Goal: Task Accomplishment & Management: Manage account settings

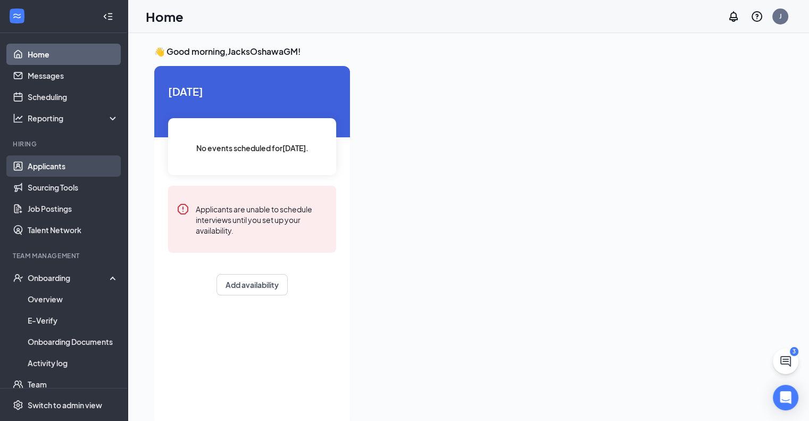
click at [51, 158] on link "Applicants" at bounding box center [73, 165] width 91 height 21
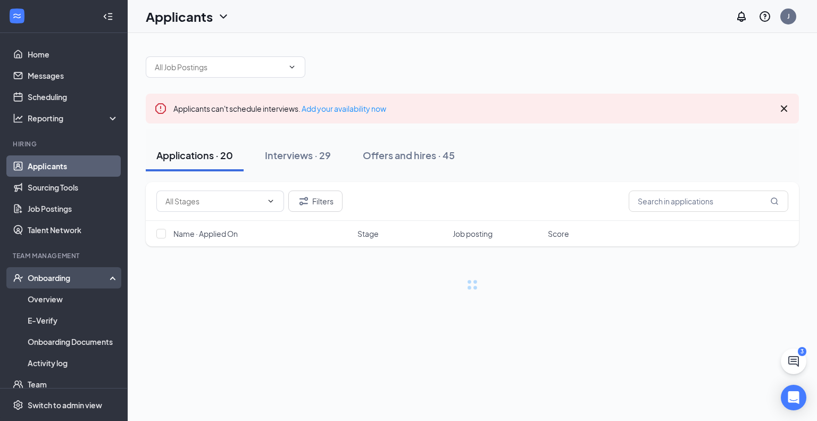
click at [49, 282] on div "Onboarding" at bounding box center [69, 277] width 82 height 11
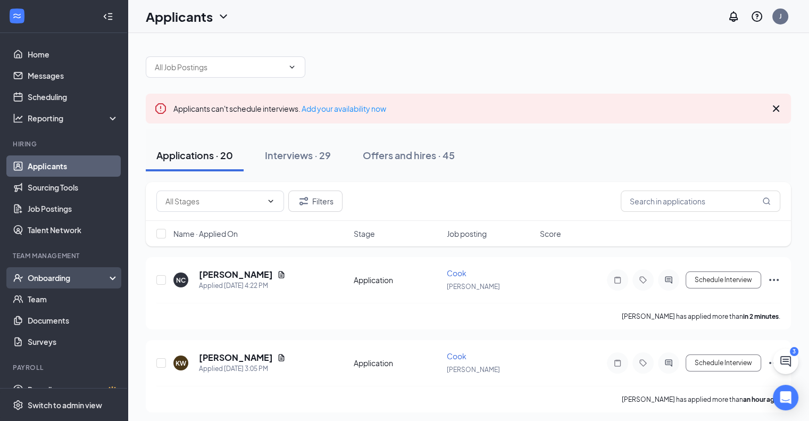
click at [38, 276] on div "Onboarding" at bounding box center [69, 277] width 82 height 11
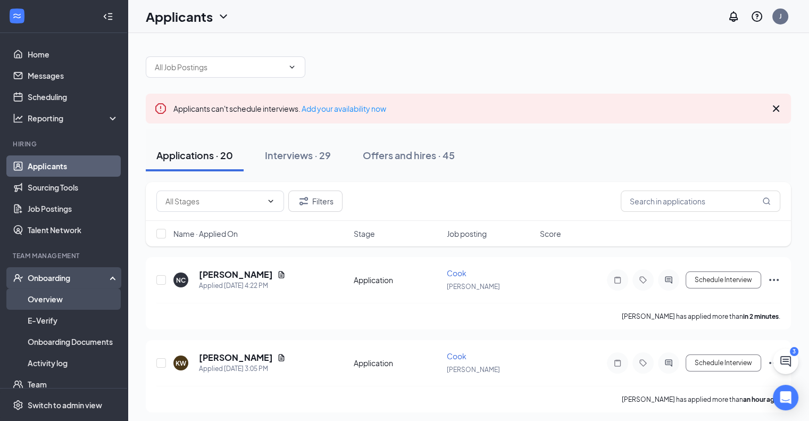
click at [38, 302] on link "Overview" at bounding box center [73, 298] width 91 height 21
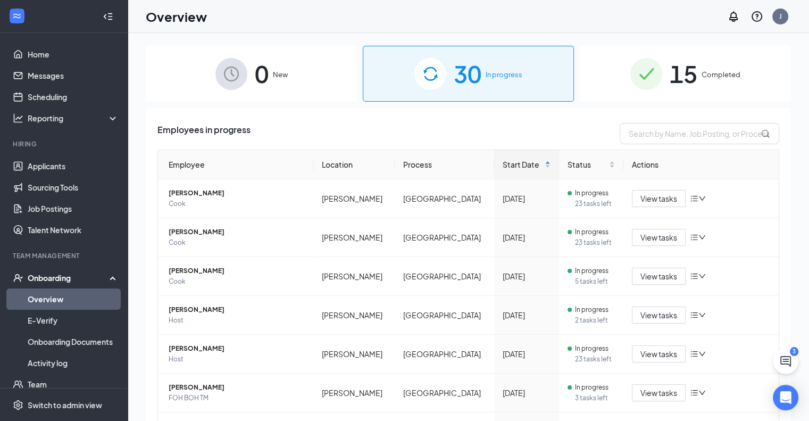
click at [679, 93] on div "15 Completed" at bounding box center [685, 74] width 212 height 56
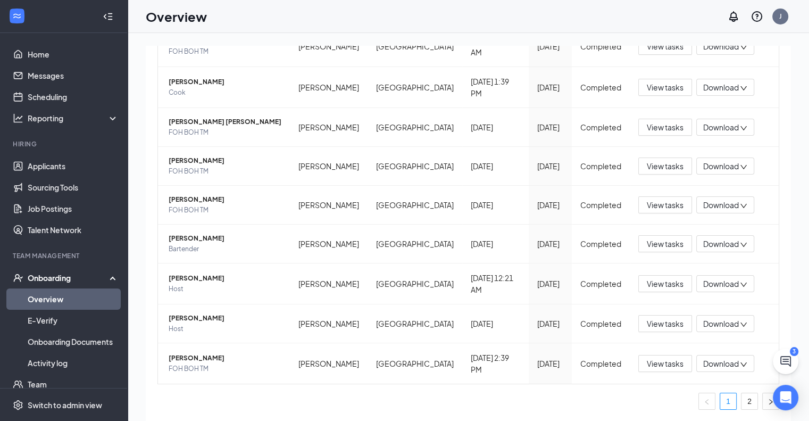
scroll to position [48, 0]
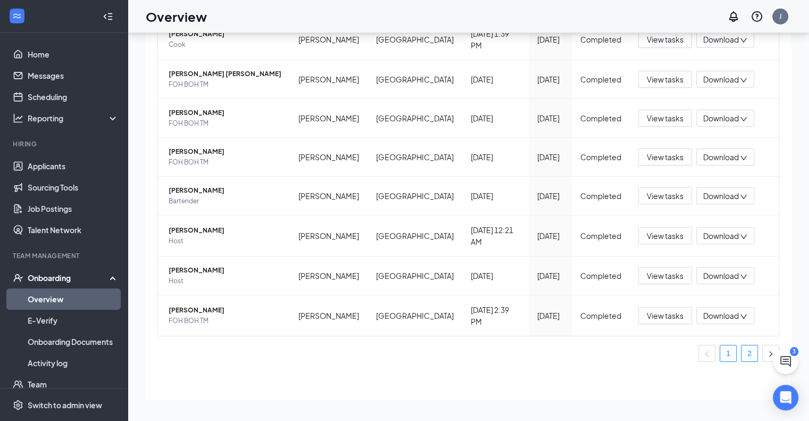
click at [743, 352] on link "2" at bounding box center [749, 353] width 16 height 16
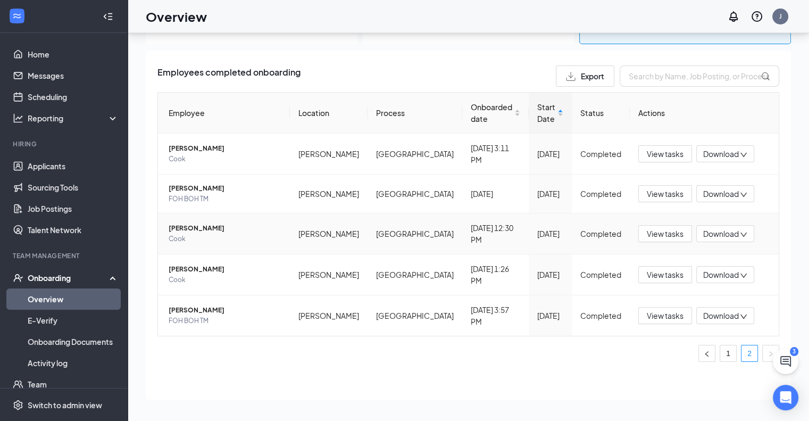
scroll to position [11, 0]
click at [51, 48] on link "Home" at bounding box center [73, 54] width 91 height 21
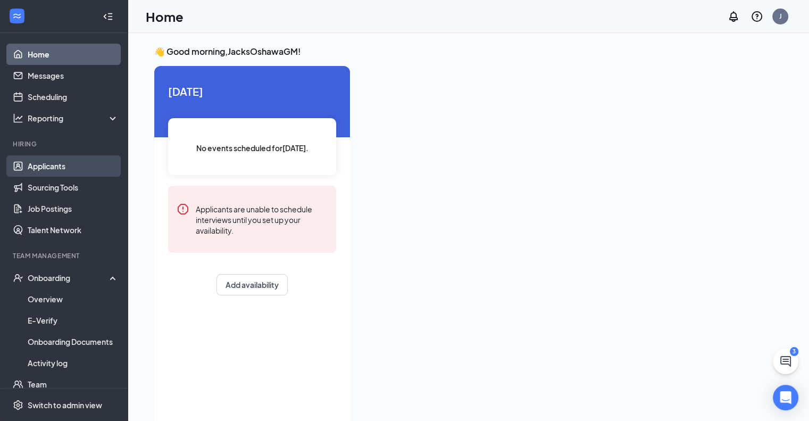
click at [61, 165] on link "Applicants" at bounding box center [73, 165] width 91 height 21
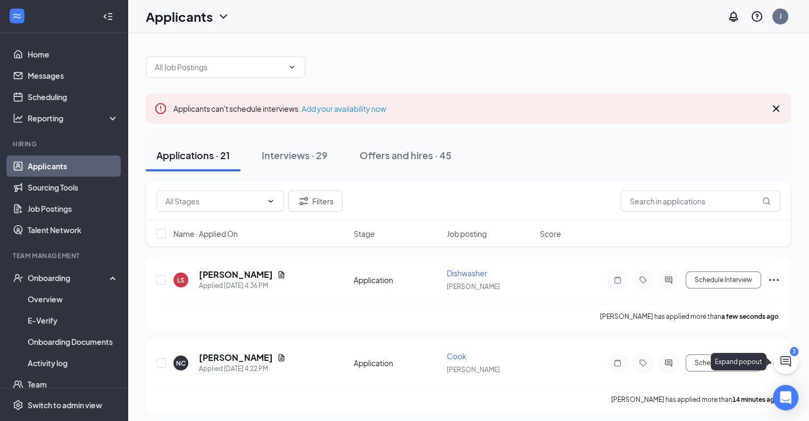
click at [785, 361] on icon "ChatActive" at bounding box center [785, 361] width 11 height 11
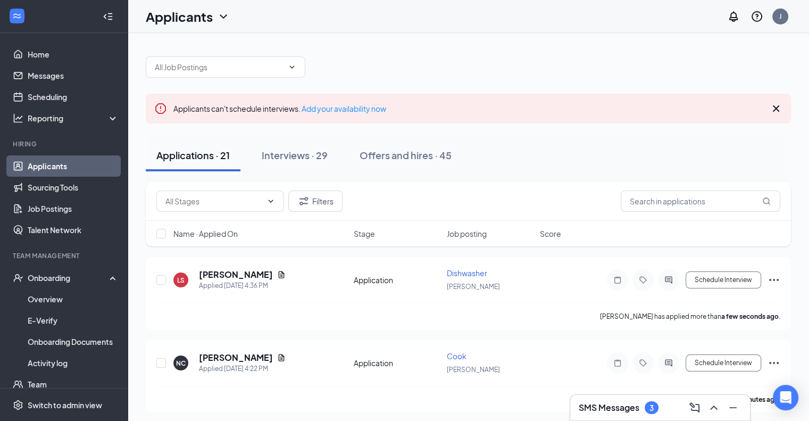
click at [643, 409] on div "SMS Messages 3" at bounding box center [619, 407] width 80 height 13
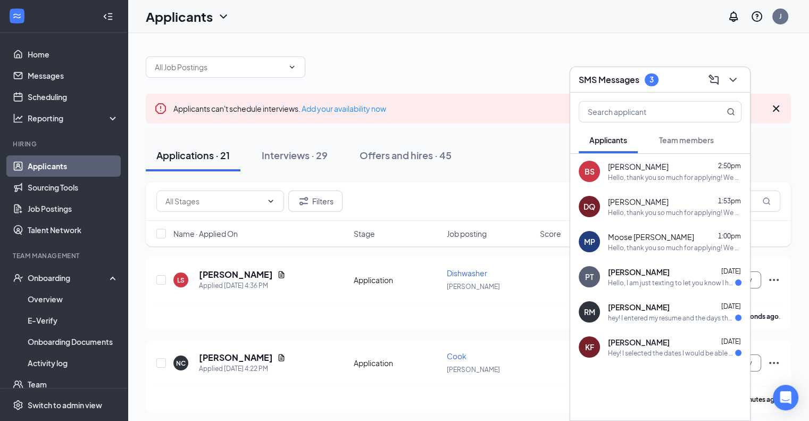
click at [664, 339] on div "[PERSON_NAME] [DATE]" at bounding box center [674, 342] width 133 height 11
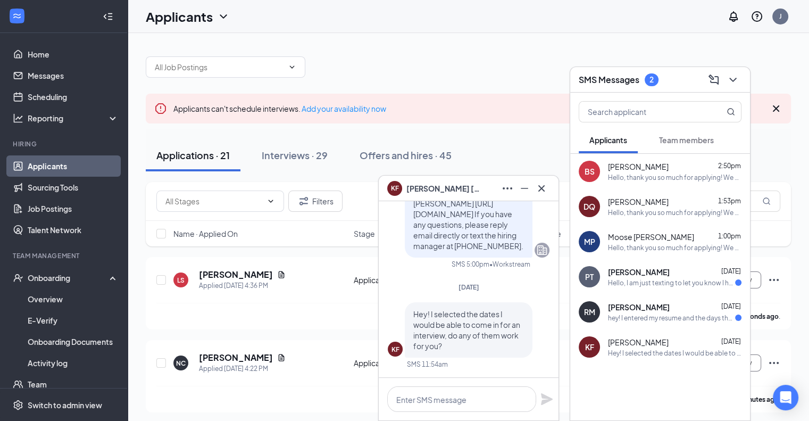
click at [646, 230] on div "MP Moose [PERSON_NAME] 1:00pm Hello, thank you so much for applying! We are hos…" at bounding box center [660, 241] width 180 height 35
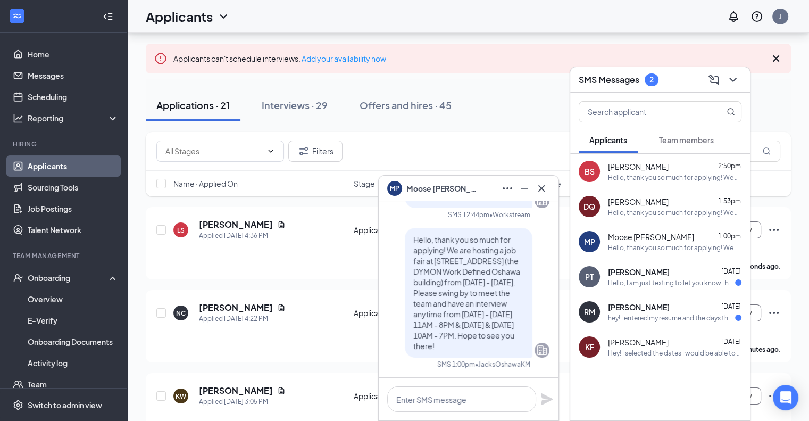
scroll to position [51, 0]
drag, startPoint x: 457, startPoint y: 342, endPoint x: 387, endPoint y: 216, distance: 143.5
click at [388, 216] on div "Moose [PERSON_NAME] submitted their application Hi Moose [PERSON_NAME], thank y…" at bounding box center [469, 233] width 162 height 287
copy span "Hello, thank you so much for applying! We are hosting a job fair at [STREET_ADD…"
click at [666, 337] on div "[PERSON_NAME] [DATE]" at bounding box center [674, 342] width 133 height 11
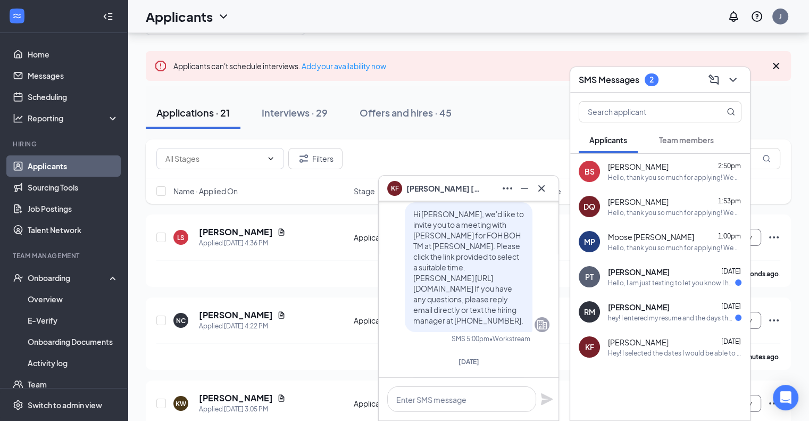
scroll to position [0, 0]
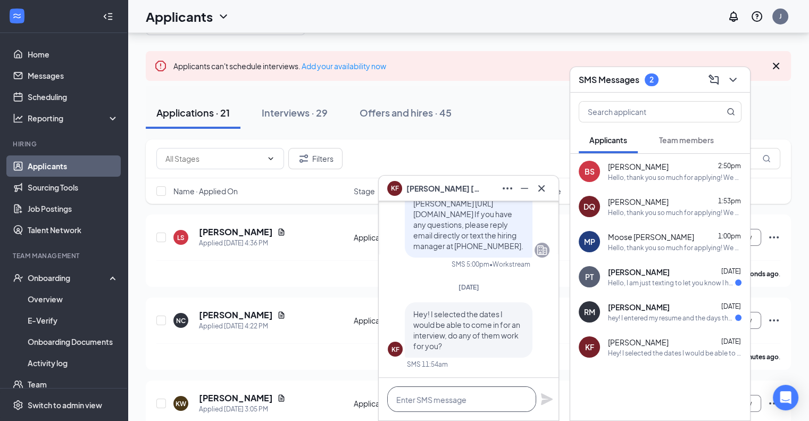
click at [449, 400] on textarea at bounding box center [461, 399] width 149 height 26
paste textarea "Hello, thank you so much for applying! We are hosting a job fair at [STREET_ADD…"
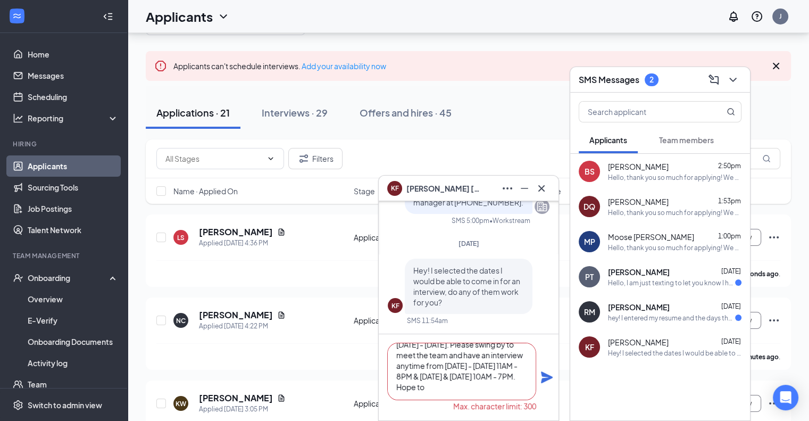
type textarea "Hello, thank you so much for applying! We are hosting a job fair at [STREET_ADD…"
click at [542, 372] on icon "Plane" at bounding box center [547, 377] width 12 height 12
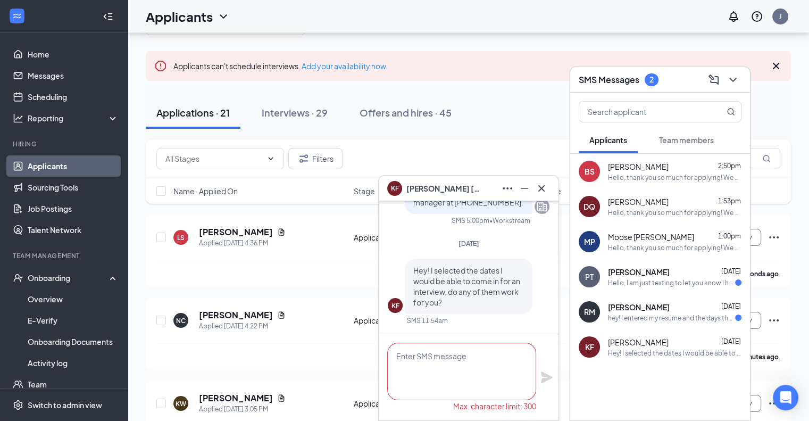
scroll to position [0, 0]
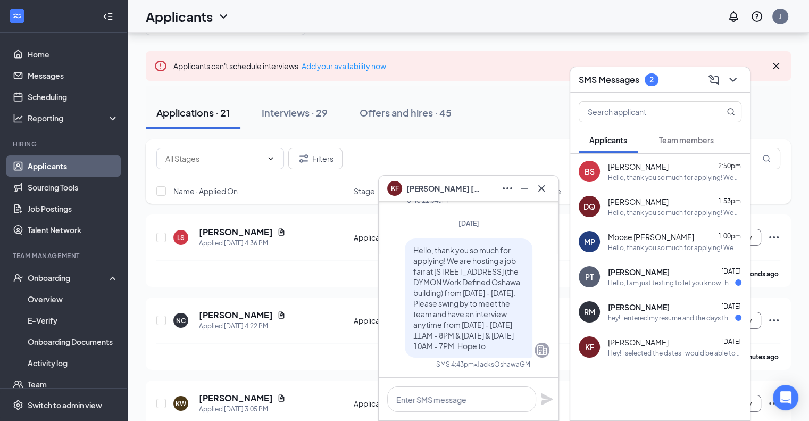
click at [651, 312] on div "[PERSON_NAME] [DATE] hey! I entered my resume and the days that I can come in f…" at bounding box center [674, 312] width 133 height 21
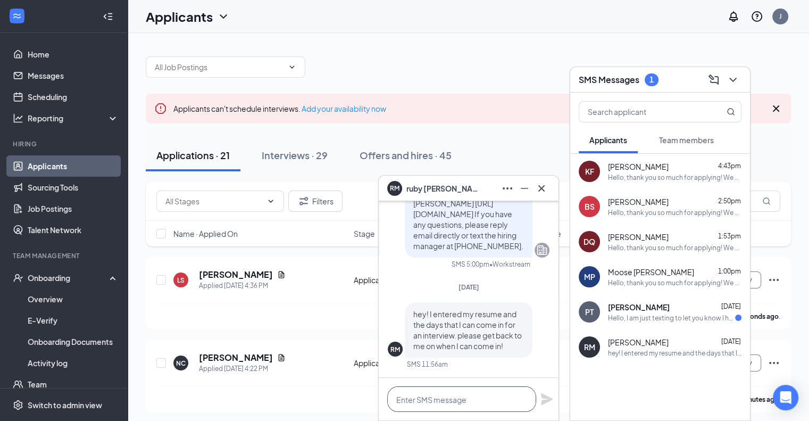
click at [423, 400] on textarea at bounding box center [461, 399] width 149 height 26
paste textarea "Hello, thank you so much for applying! We are hosting a job fair at [STREET_ADD…"
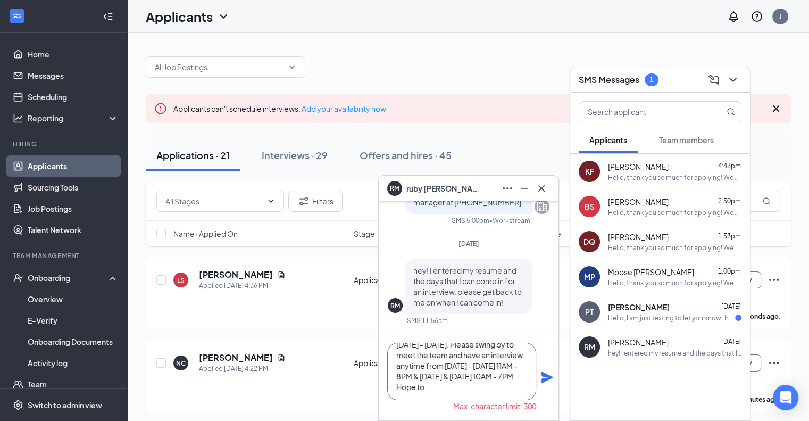
type textarea "Hello, thank you so much for applying! We are hosting a job fair at [STREET_ADD…"
click at [553, 378] on div "Hello, thank you so much for applying! We are hosting a job fair at [STREET_ADD…" at bounding box center [469, 377] width 180 height 86
click at [542, 378] on icon "Plane" at bounding box center [546, 377] width 13 height 13
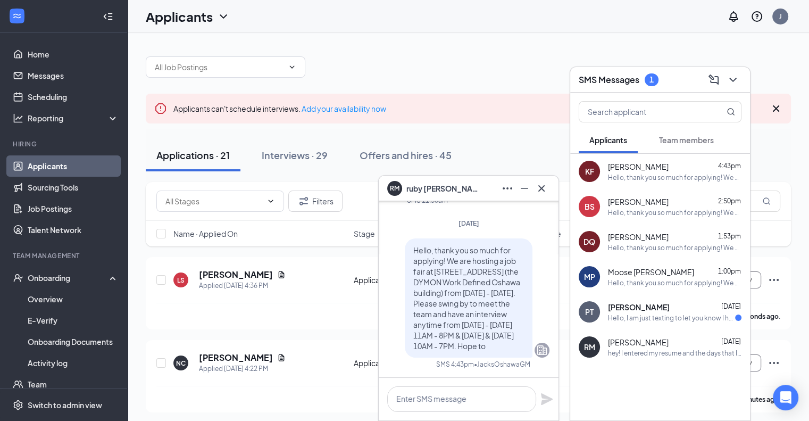
scroll to position [0, 0]
click at [655, 315] on div "Hello, I am just texting to let you know I have applied for a job at Jack Astor…" at bounding box center [671, 317] width 127 height 9
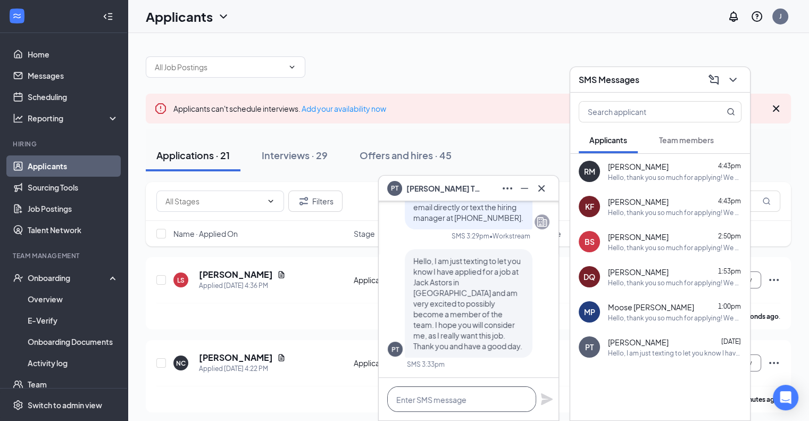
click at [433, 388] on textarea at bounding box center [461, 399] width 149 height 26
click at [424, 399] on textarea at bounding box center [461, 399] width 149 height 26
paste textarea "Hello, thank you so much for applying! We are hosting a job fair at [STREET_ADD…"
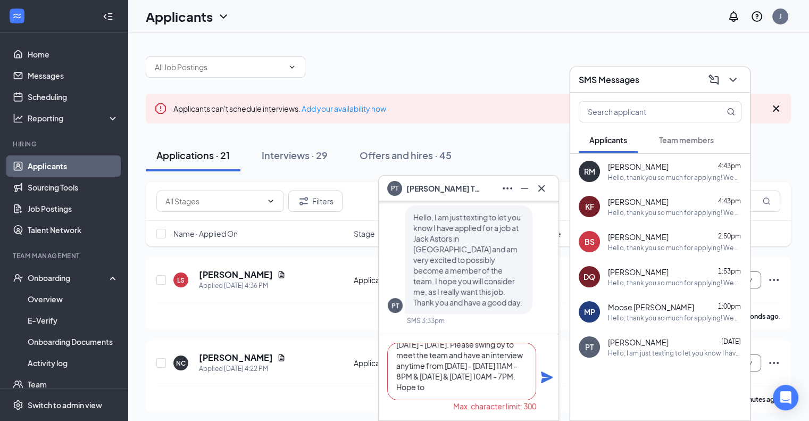
type textarea "Hello, thank you so much for applying! We are hosting a job fair at [STREET_ADD…"
click at [546, 374] on icon "Plane" at bounding box center [547, 377] width 12 height 12
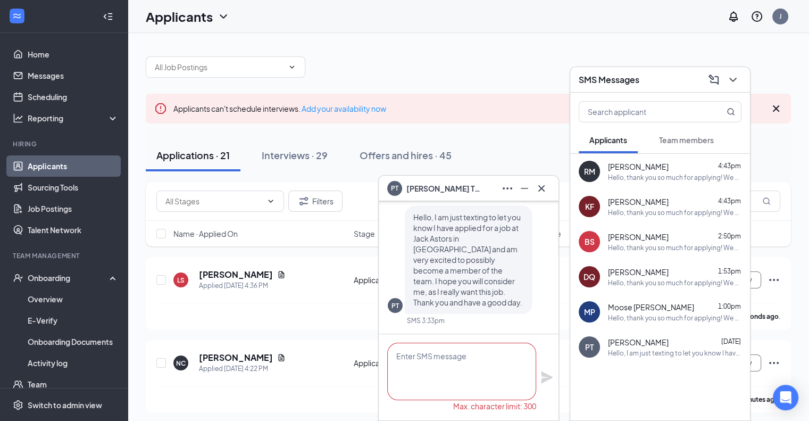
scroll to position [0, 0]
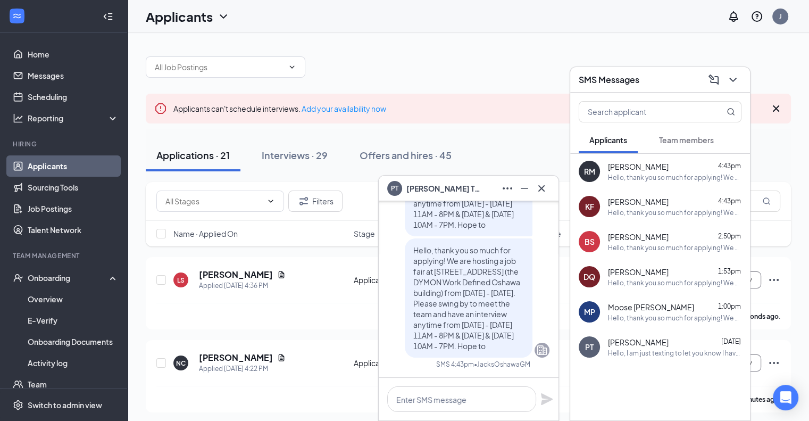
click at [638, 289] on div "DQ [PERSON_NAME] 1:53pm Hello, thank you so much for applying! We are hosting a…" at bounding box center [660, 276] width 180 height 35
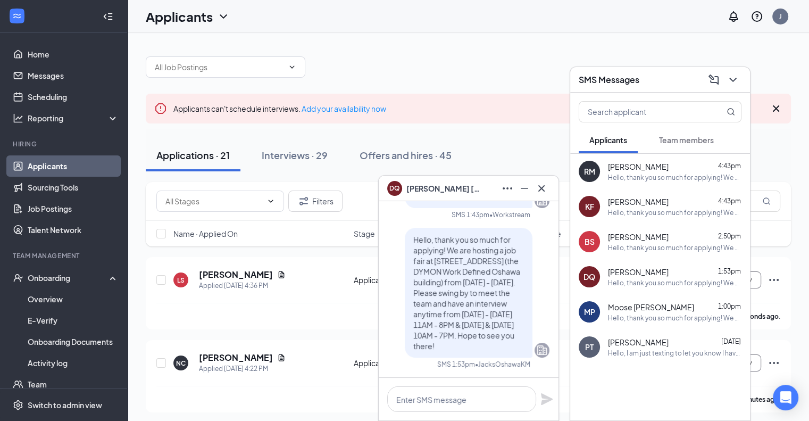
click at [642, 309] on span "Moose [PERSON_NAME]" at bounding box center [651, 307] width 86 height 11
click at [640, 331] on div "PT [PERSON_NAME] [DATE] Hello, I am just texting to let you know I have applied…" at bounding box center [660, 346] width 180 height 35
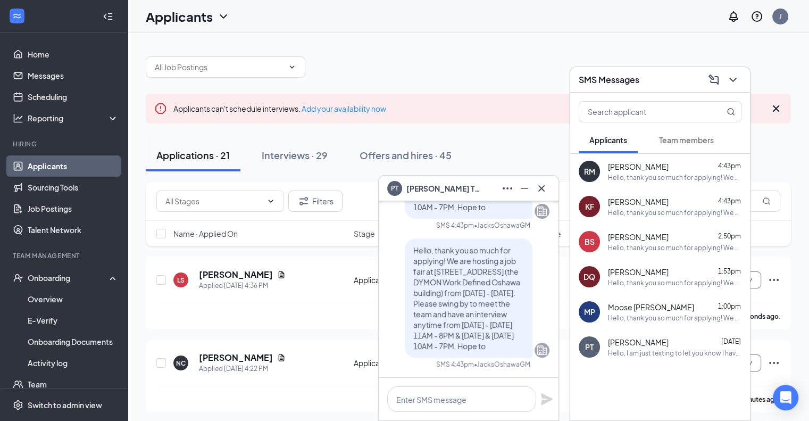
click at [520, 73] on div at bounding box center [468, 62] width 645 height 32
click at [738, 77] on icon "ChevronDown" at bounding box center [732, 79] width 13 height 13
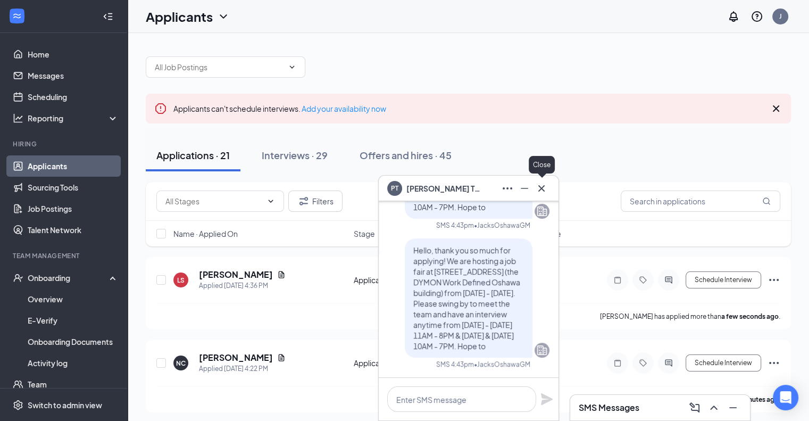
click at [538, 189] on icon "Cross" at bounding box center [541, 188] width 13 height 13
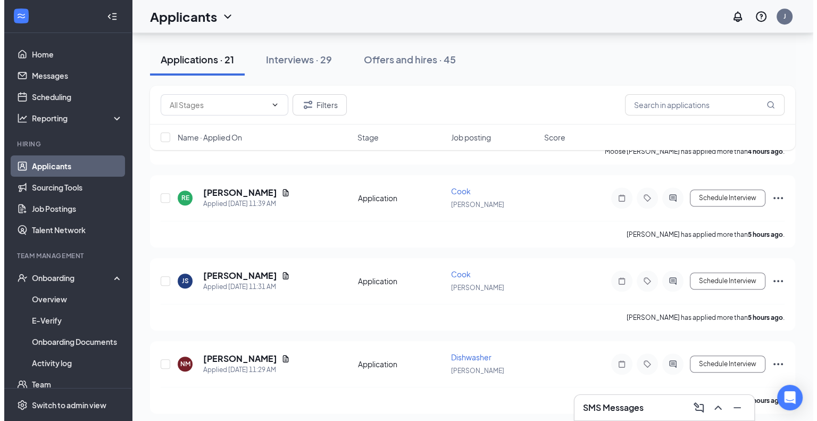
scroll to position [729, 0]
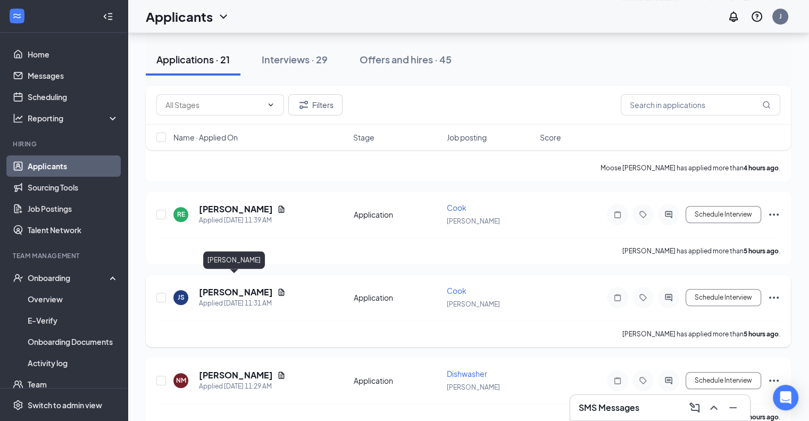
click at [224, 286] on h5 "[PERSON_NAME]" at bounding box center [236, 292] width 74 height 12
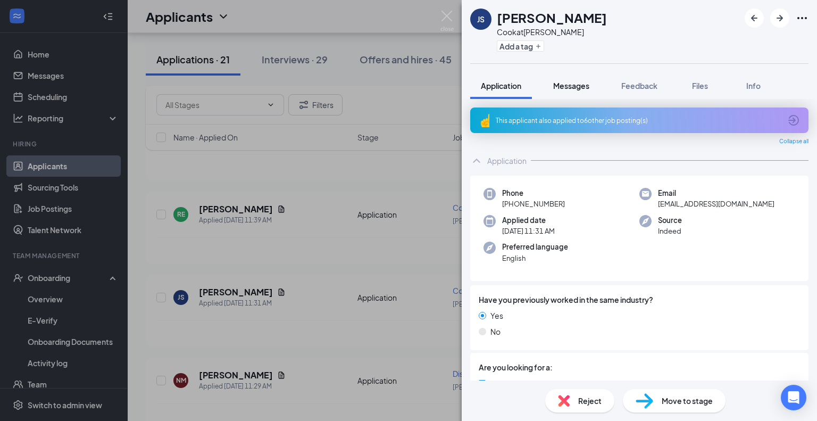
click at [575, 82] on span "Messages" at bounding box center [571, 86] width 36 height 10
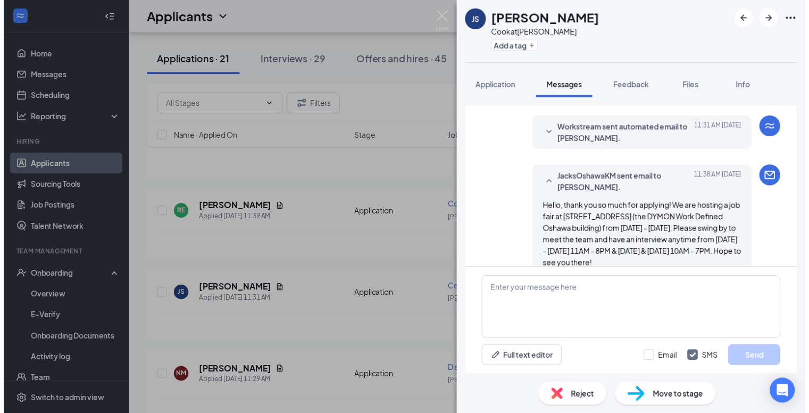
scroll to position [93, 0]
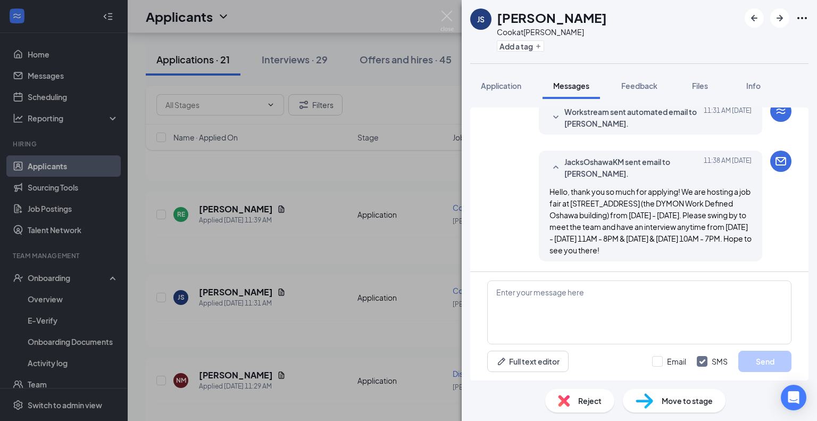
click at [396, 148] on div "JS [PERSON_NAME] at [PERSON_NAME] Add a tag Application Messages Feedback Files…" at bounding box center [408, 210] width 817 height 421
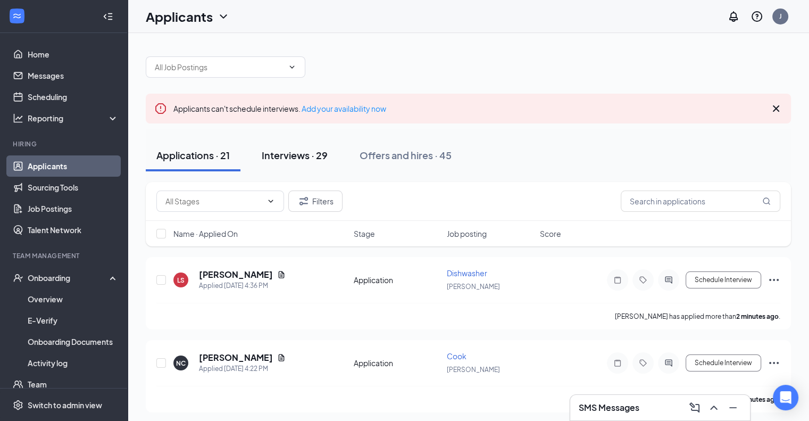
click at [313, 157] on div "Interviews · 29" at bounding box center [295, 154] width 66 height 13
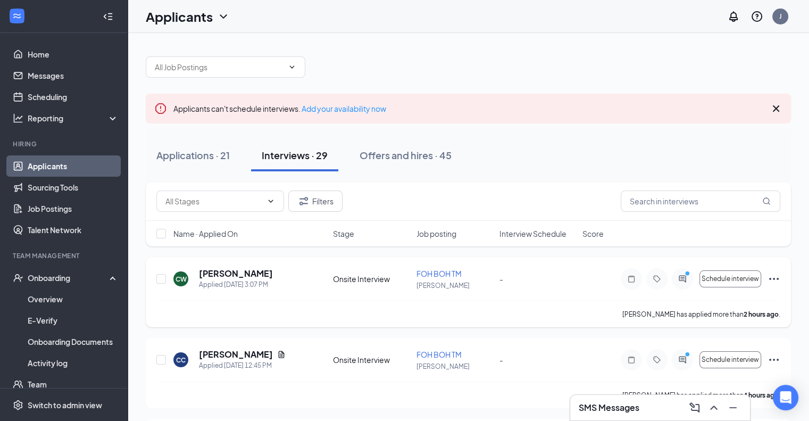
scroll to position [7, 0]
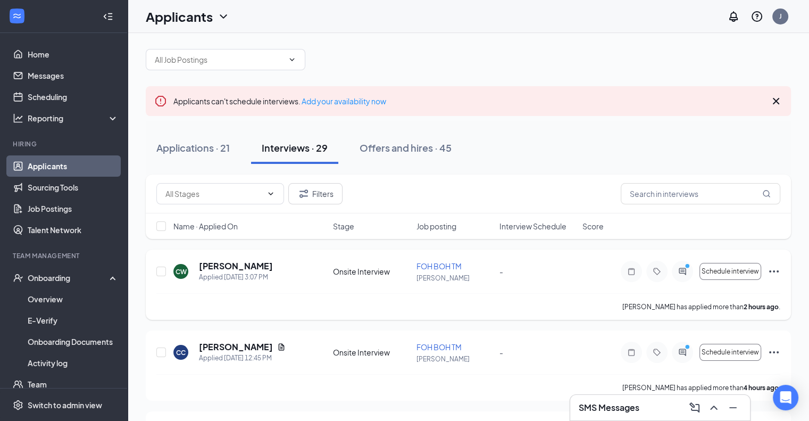
click at [337, 266] on div "Onsite Interview" at bounding box center [371, 271] width 77 height 11
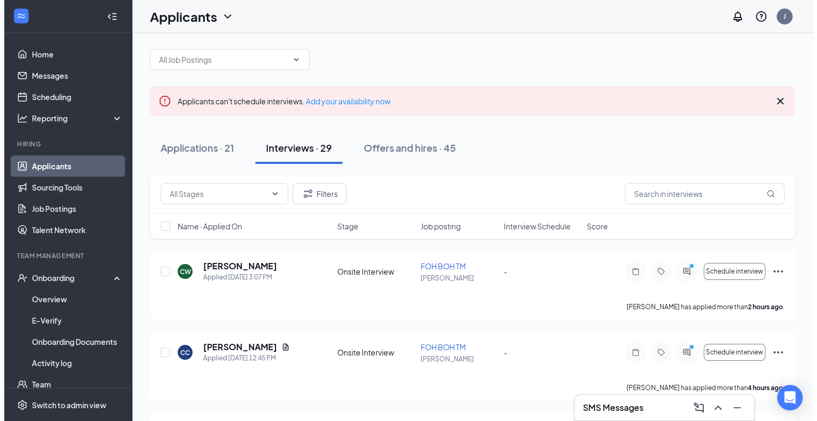
scroll to position [19, 0]
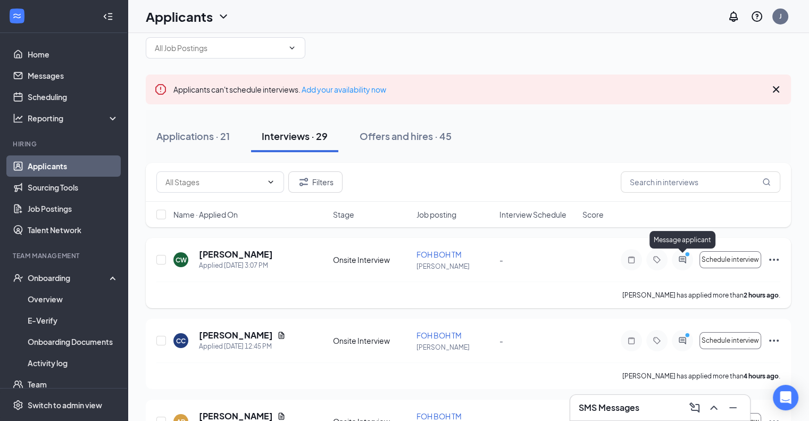
click at [683, 261] on icon "ActiveChat" at bounding box center [682, 259] width 13 height 9
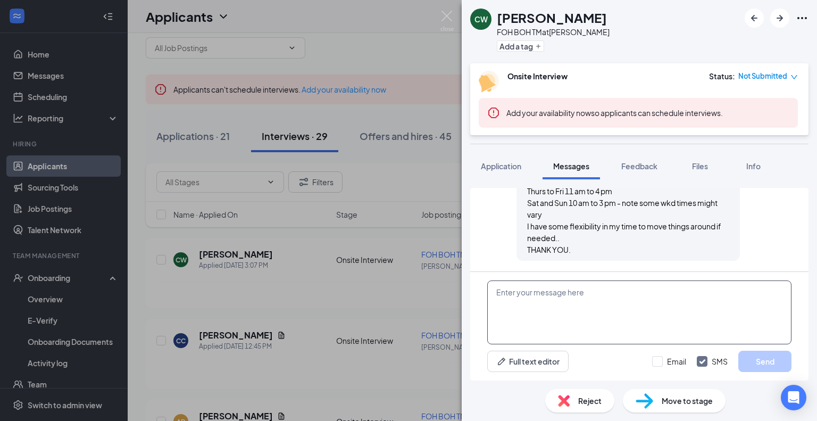
scroll to position [266, 0]
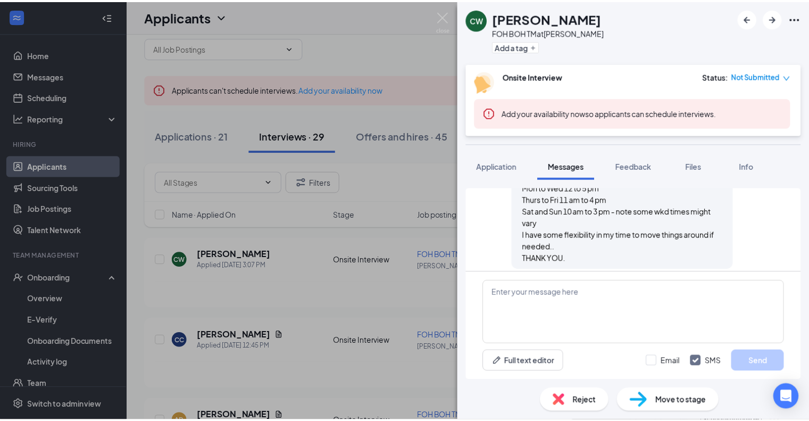
scroll to position [266, 0]
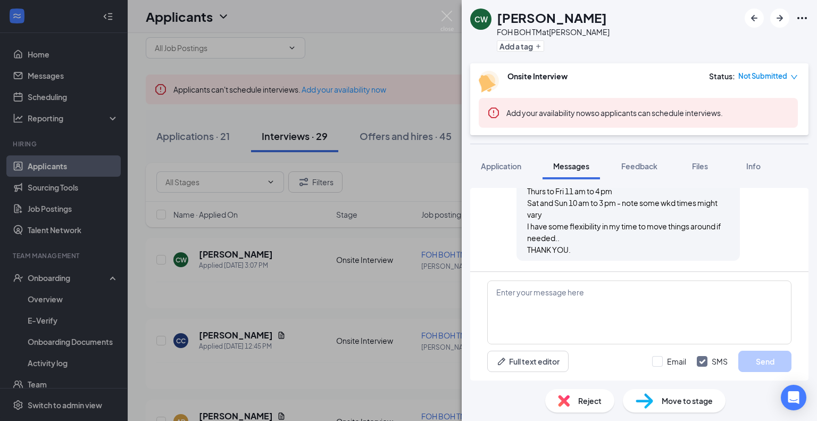
click at [438, 179] on div "CW [PERSON_NAME] FOH [PERSON_NAME] at [PERSON_NAME] Add a tag Onsite Interview …" at bounding box center [408, 210] width 817 height 421
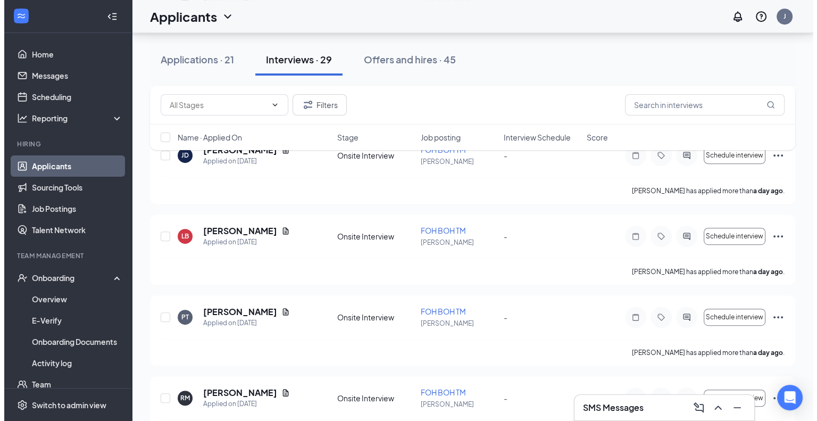
scroll to position [525, 0]
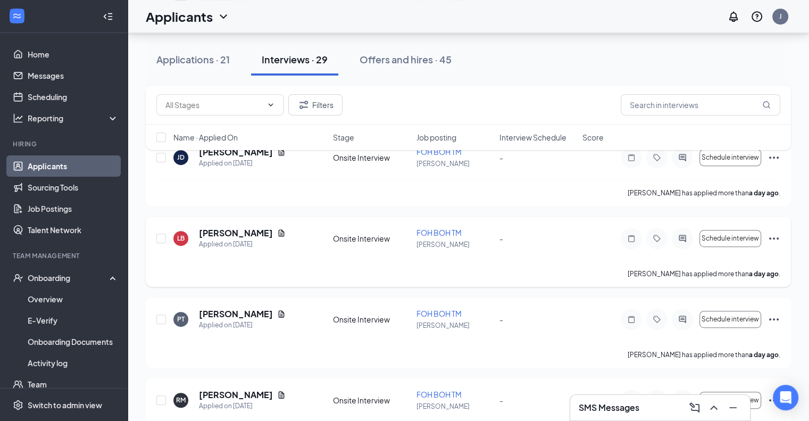
click at [298, 240] on div "LB [PERSON_NAME] Applied on [DATE]" at bounding box center [249, 238] width 153 height 22
click at [229, 231] on h5 "[PERSON_NAME]" at bounding box center [236, 233] width 74 height 12
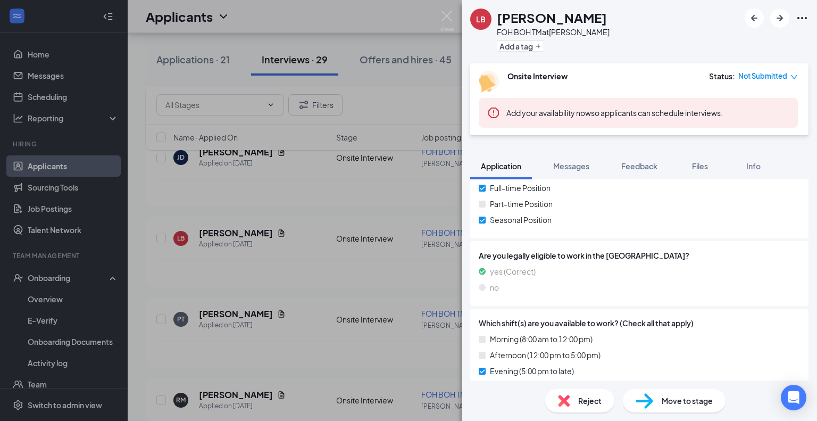
scroll to position [247, 0]
click at [593, 161] on button "Messages" at bounding box center [570, 166] width 57 height 27
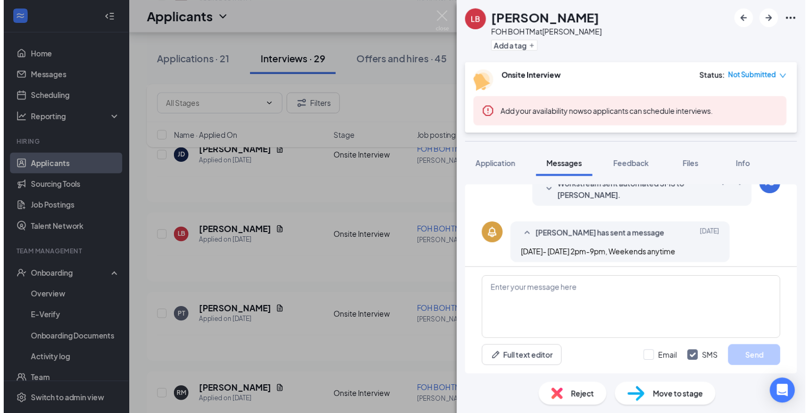
scroll to position [179, 0]
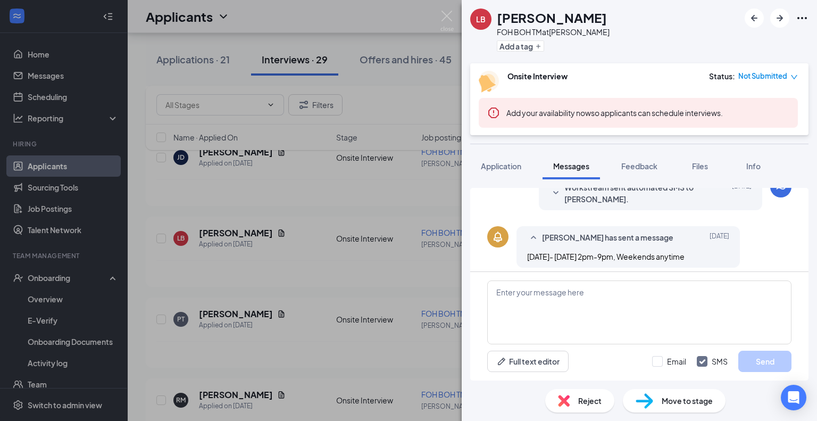
click at [392, 211] on div "LB [PERSON_NAME] FOH [PERSON_NAME] at [PERSON_NAME] Add a tag Onsite Interview …" at bounding box center [408, 210] width 817 height 421
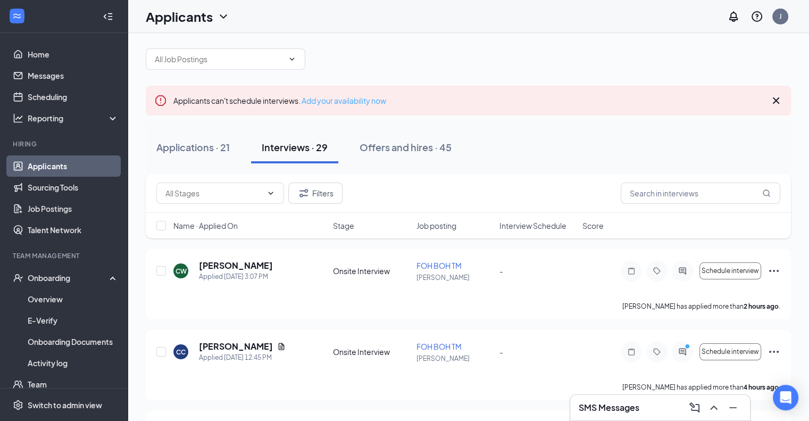
scroll to position [4, 0]
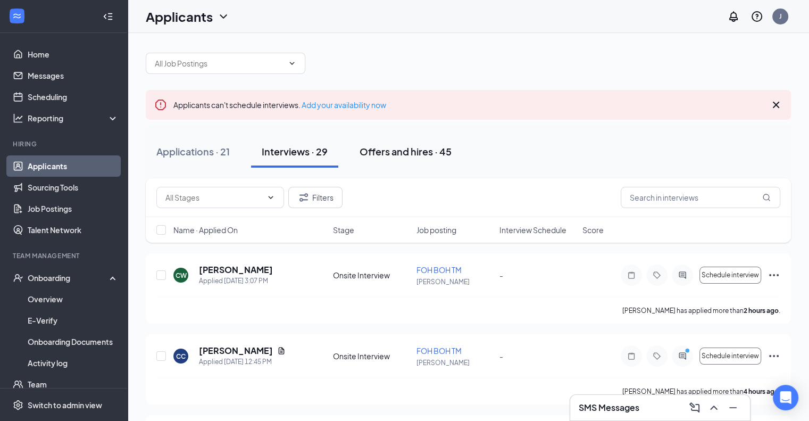
click at [409, 146] on div "Offers and hires · 45" at bounding box center [405, 151] width 92 height 13
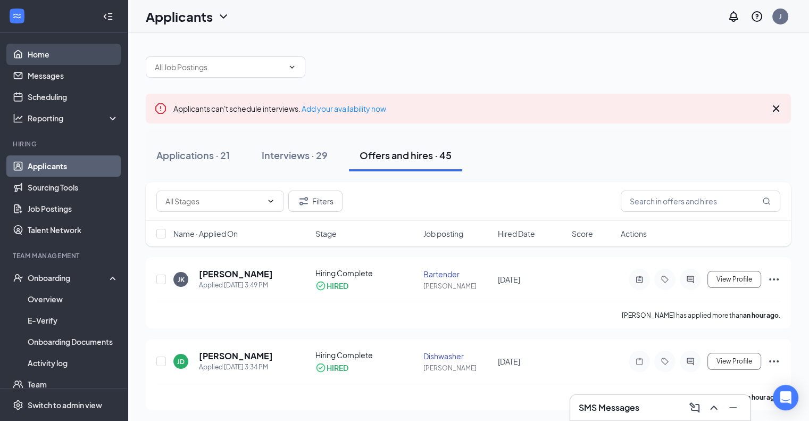
click at [45, 57] on link "Home" at bounding box center [73, 54] width 91 height 21
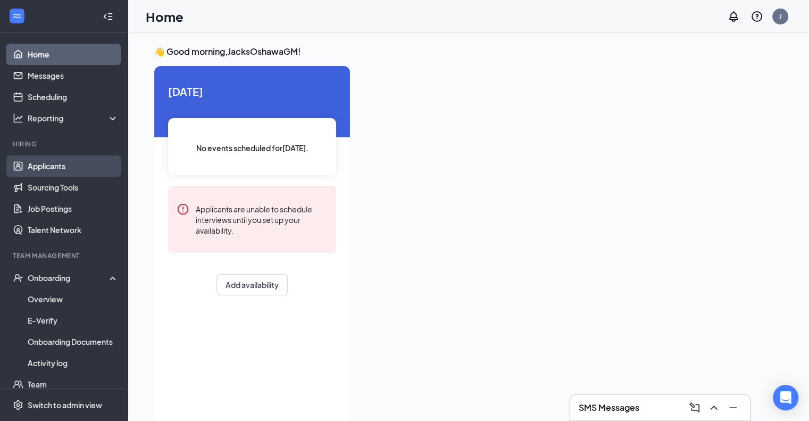
click at [56, 161] on link "Applicants" at bounding box center [73, 165] width 91 height 21
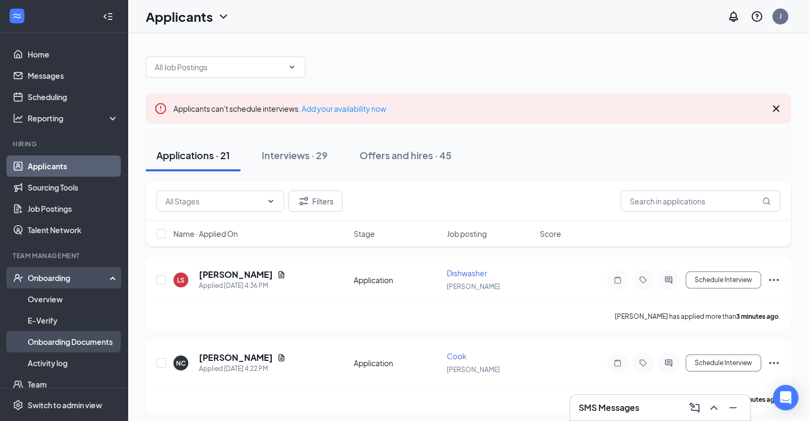
click at [86, 337] on link "Onboarding Documents" at bounding box center [73, 341] width 91 height 21
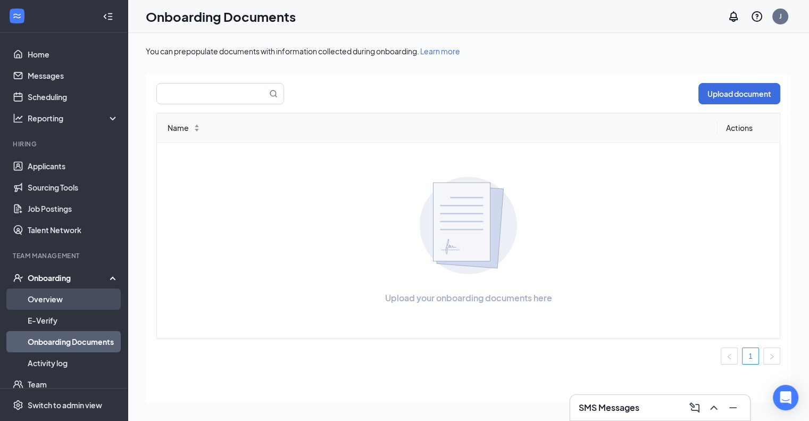
click at [61, 302] on link "Overview" at bounding box center [73, 298] width 91 height 21
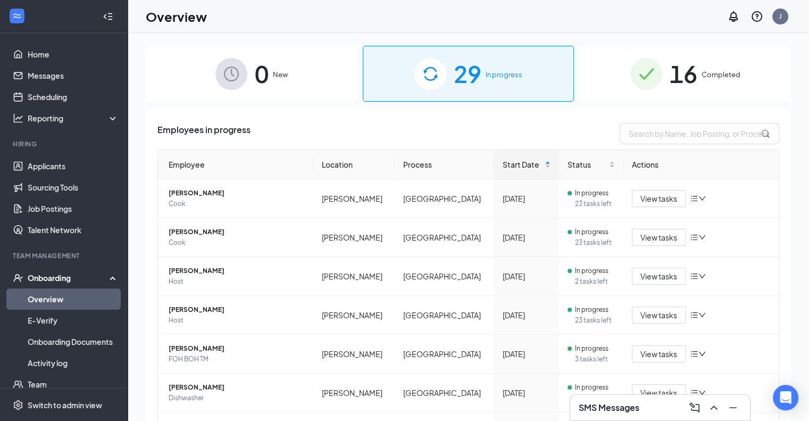
click at [702, 64] on div "16 Completed" at bounding box center [685, 74] width 212 height 56
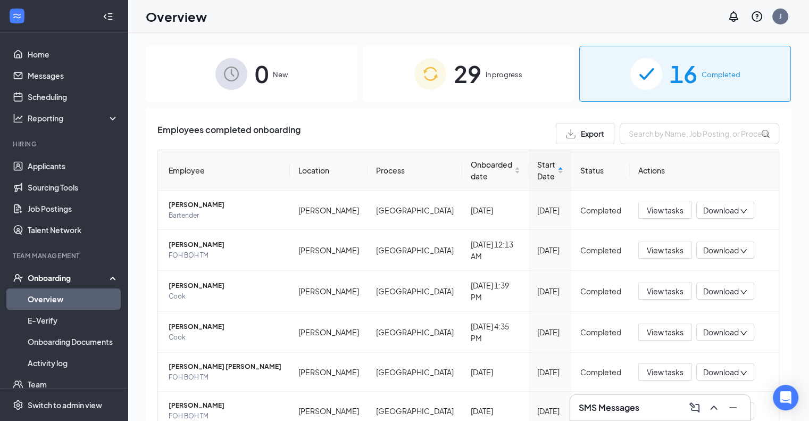
click at [638, 122] on div "Employees completed onboarding Export Employee Location Process Onboarded date …" at bounding box center [468, 379] width 645 height 543
click at [638, 130] on input "text" at bounding box center [700, 133] width 160 height 21
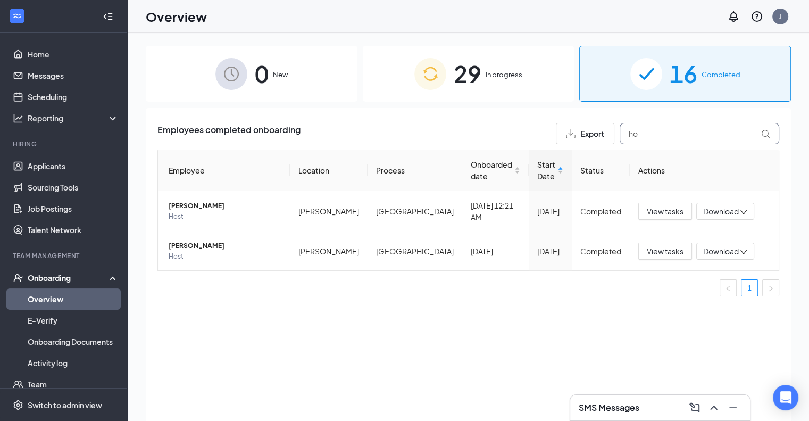
type input "h"
type input "b"
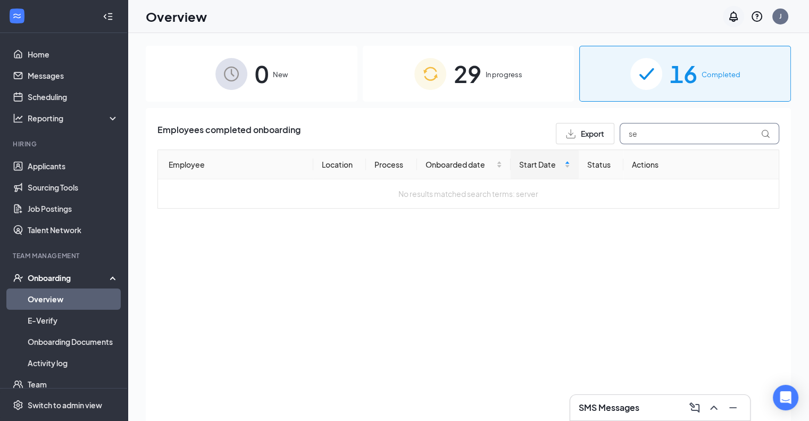
type input "s"
type input "foh"
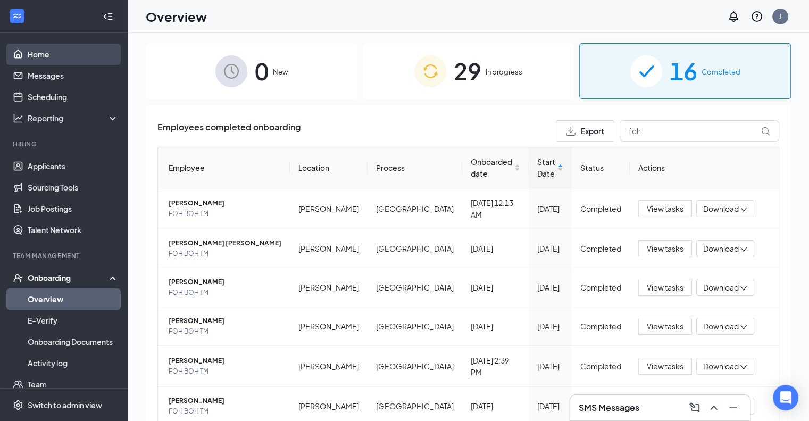
click at [45, 48] on link "Home" at bounding box center [73, 54] width 91 height 21
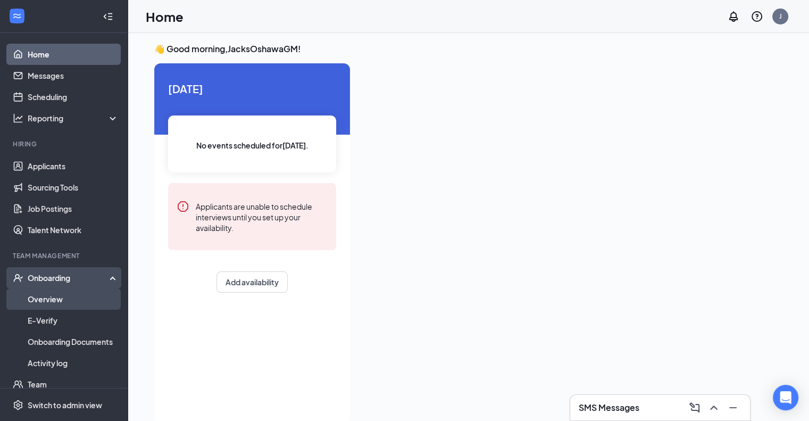
click at [83, 294] on link "Overview" at bounding box center [73, 298] width 91 height 21
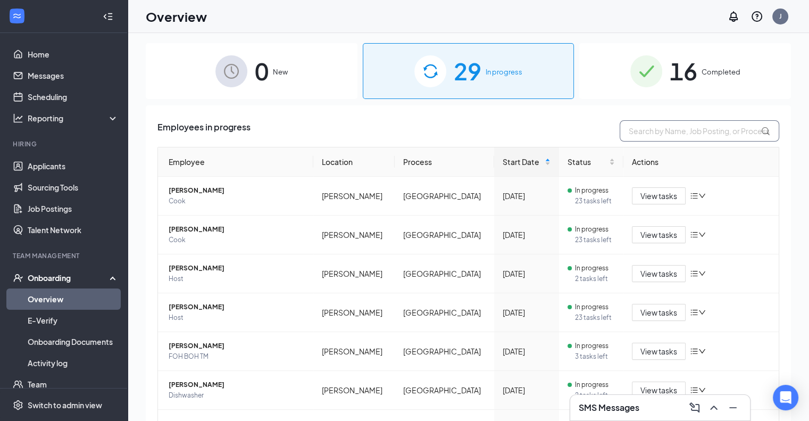
click at [668, 124] on input "text" at bounding box center [700, 130] width 160 height 21
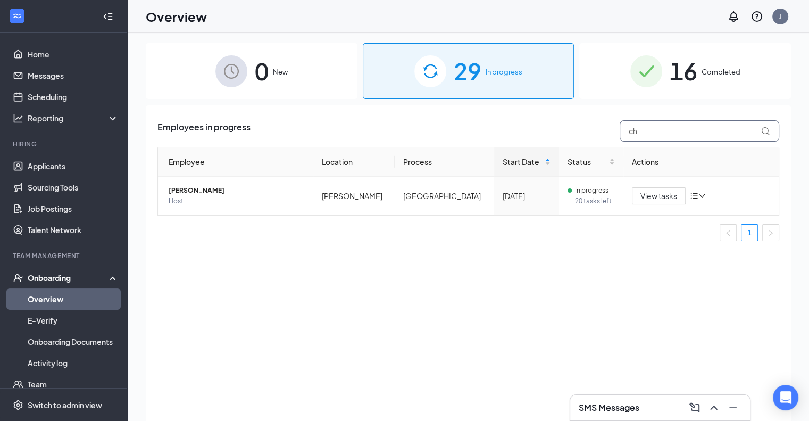
type input "c"
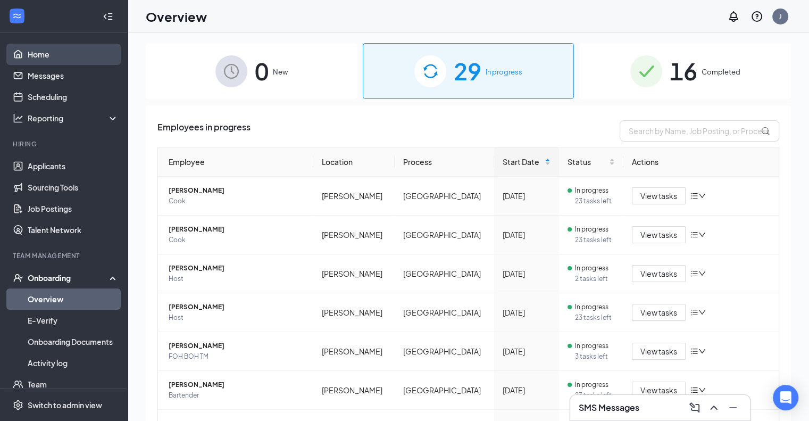
click at [43, 59] on link "Home" at bounding box center [73, 54] width 91 height 21
